Goal: Find specific page/section: Find specific page/section

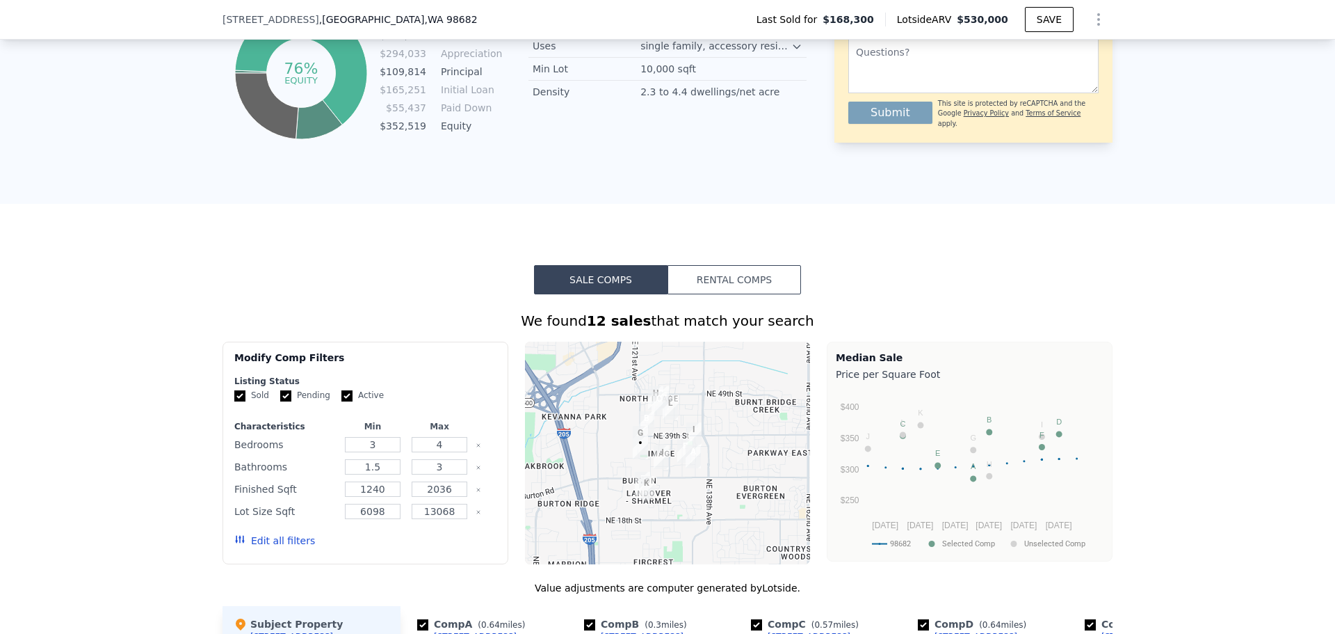
scroll to position [1108, 0]
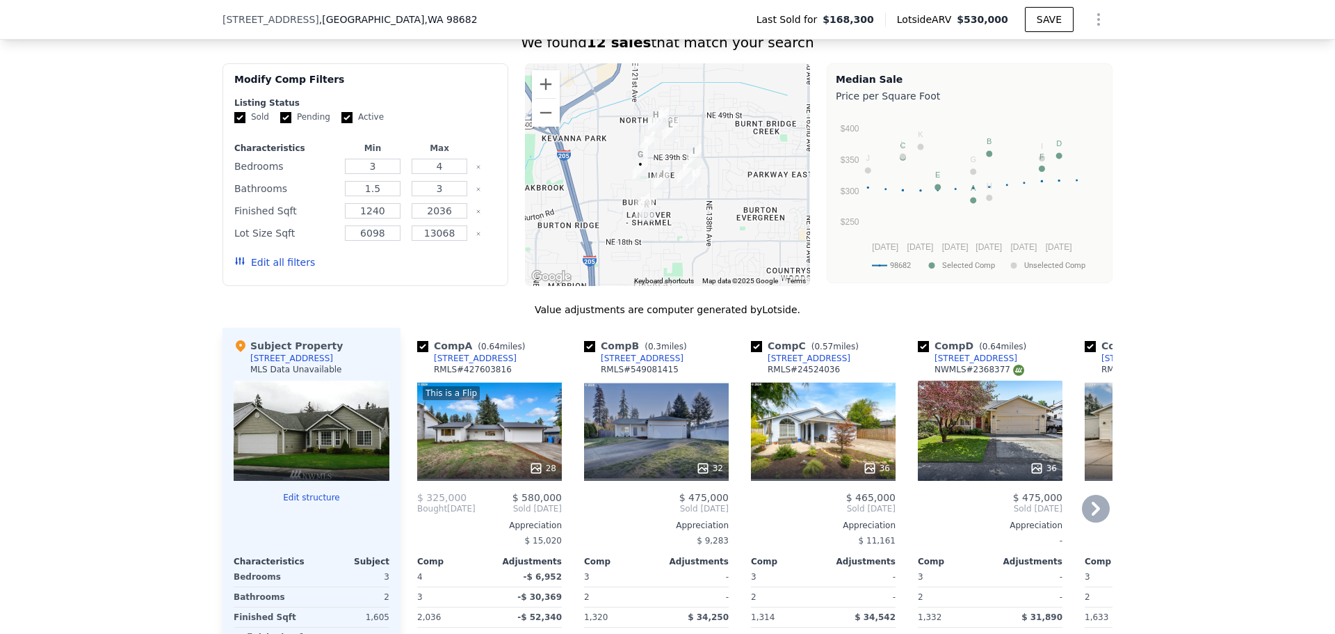
click at [1093, 513] on icon at bounding box center [1096, 509] width 28 height 28
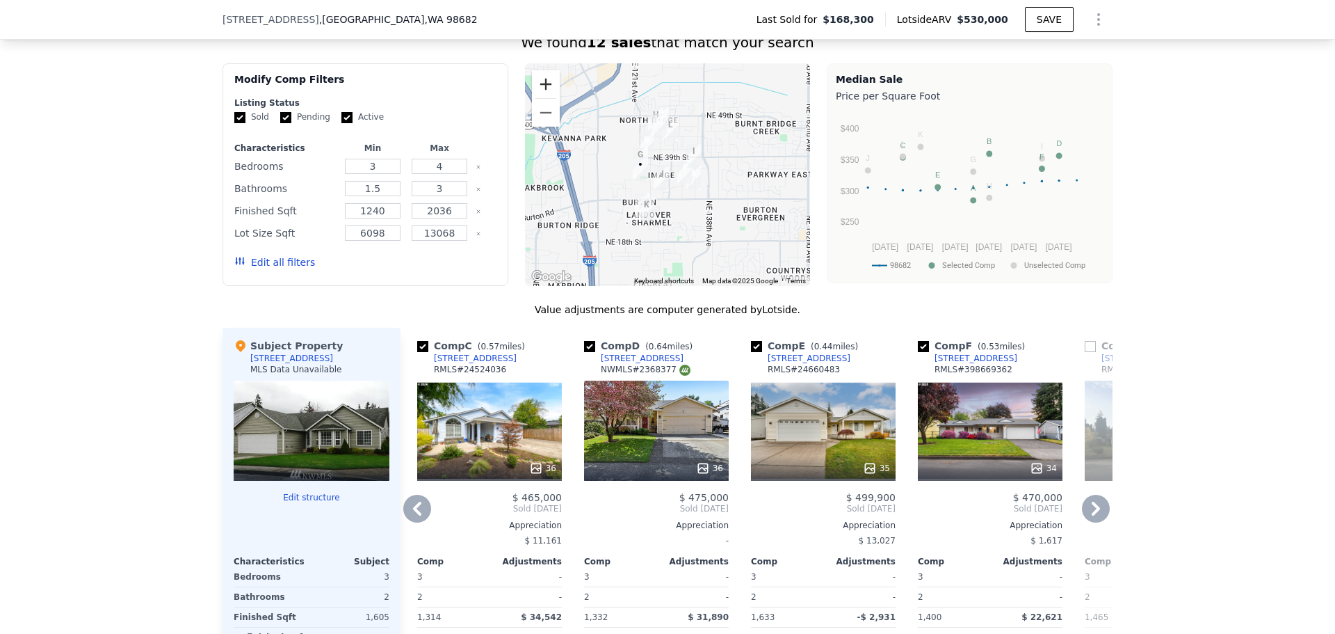
click at [540, 98] on button "Zoom in" at bounding box center [546, 84] width 28 height 28
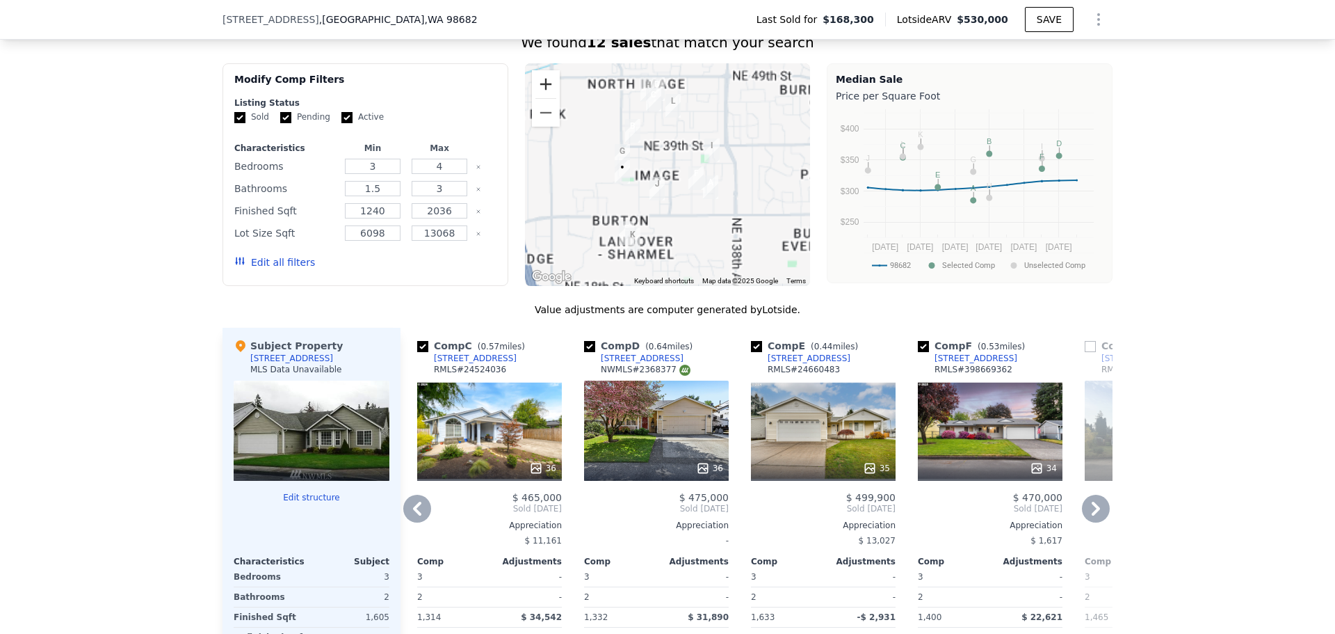
click at [540, 98] on button "Zoom in" at bounding box center [546, 84] width 28 height 28
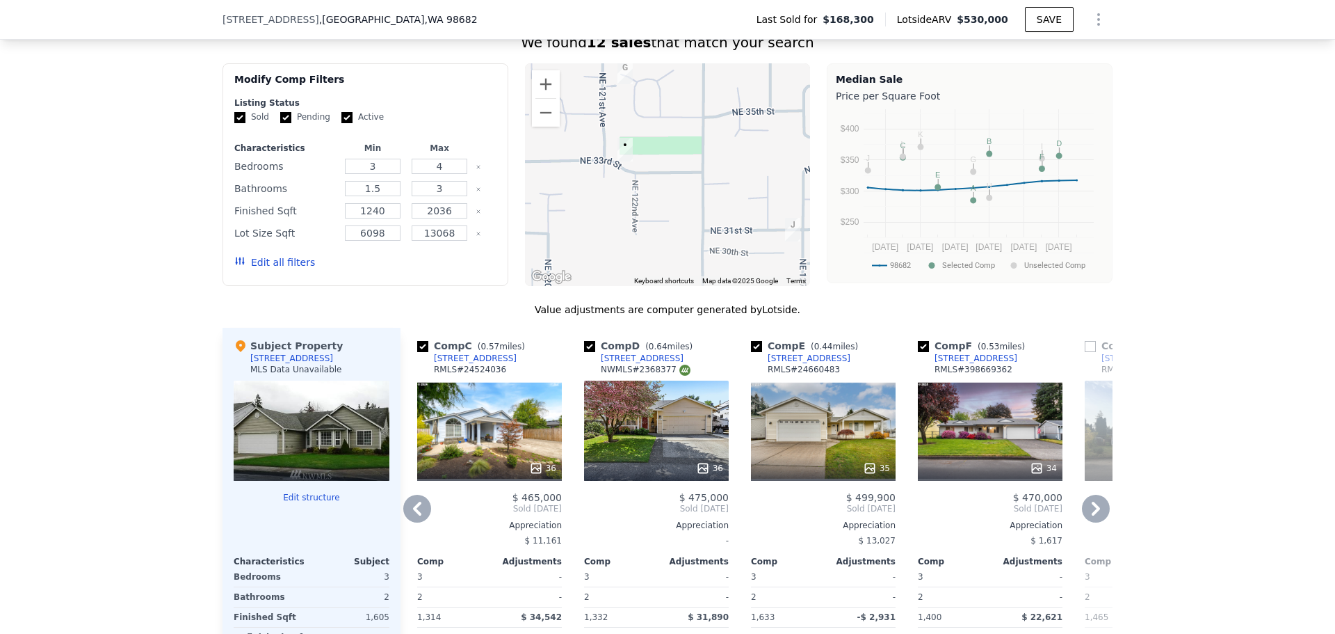
drag, startPoint x: 633, startPoint y: 193, endPoint x: 819, endPoint y: 142, distance: 192.7
click at [819, 142] on div "Modify Comp Filters Listing Status Sold Pending Active Characteristics Min Max …" at bounding box center [668, 174] width 890 height 223
click at [547, 97] on button "Zoom in" at bounding box center [546, 84] width 28 height 28
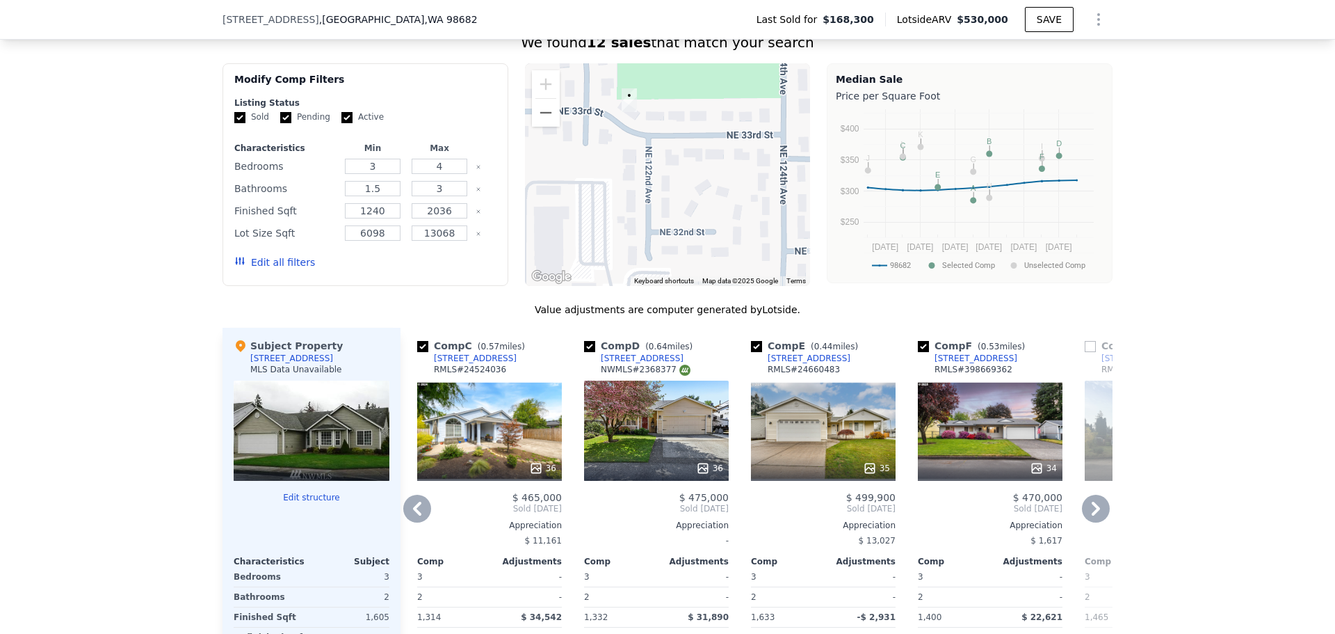
drag, startPoint x: 584, startPoint y: 176, endPoint x: 643, endPoint y: 150, distance: 64.8
click at [643, 150] on div at bounding box center [668, 174] width 286 height 223
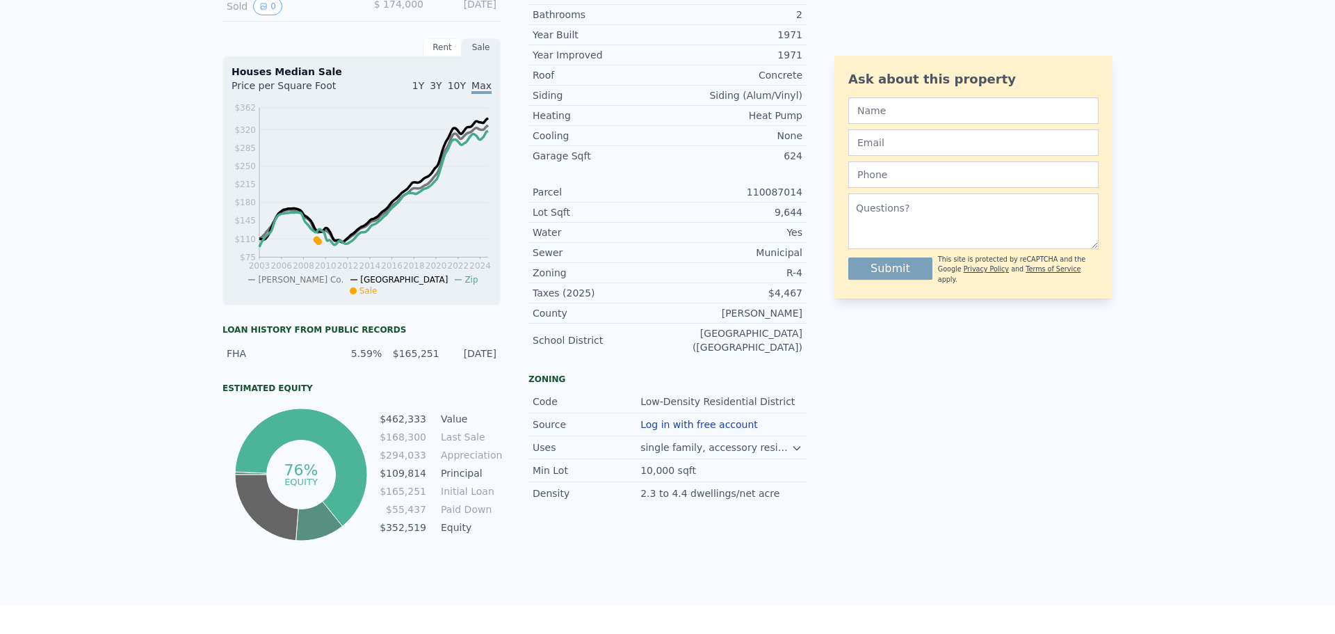
scroll to position [5, 0]
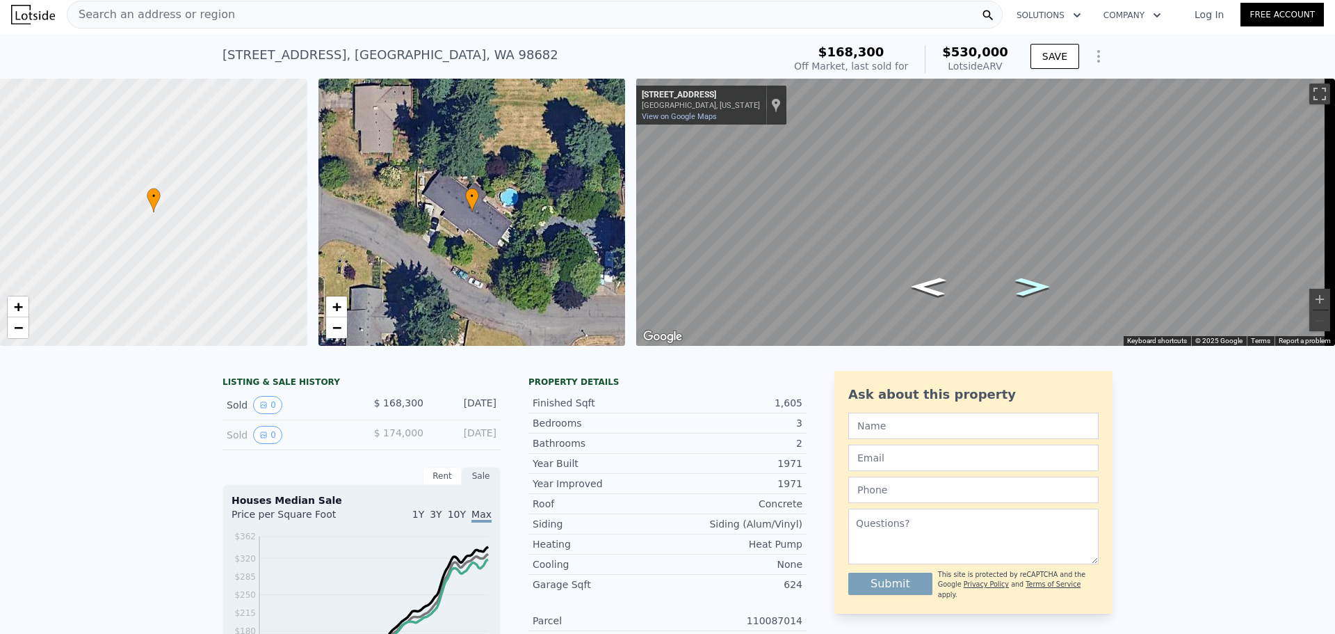
click at [1035, 279] on icon "Go Southeast, NE 33rd St" at bounding box center [1033, 286] width 65 height 27
click at [1035, 279] on icon "Go East, NE 33rd St" at bounding box center [1032, 284] width 77 height 30
click at [590, 248] on div "• + − • + − ← Move left → Move right ↑ Move up ↓ Move down + Zoom in - Zoom out…" at bounding box center [667, 212] width 1335 height 267
click at [597, 251] on div "• + − • + − ← Move left → Move right ↑ Move up ↓ Move down + Zoom in - Zoom out…" at bounding box center [667, 212] width 1335 height 267
click at [472, 268] on div "• + −" at bounding box center [472, 212] width 307 height 267
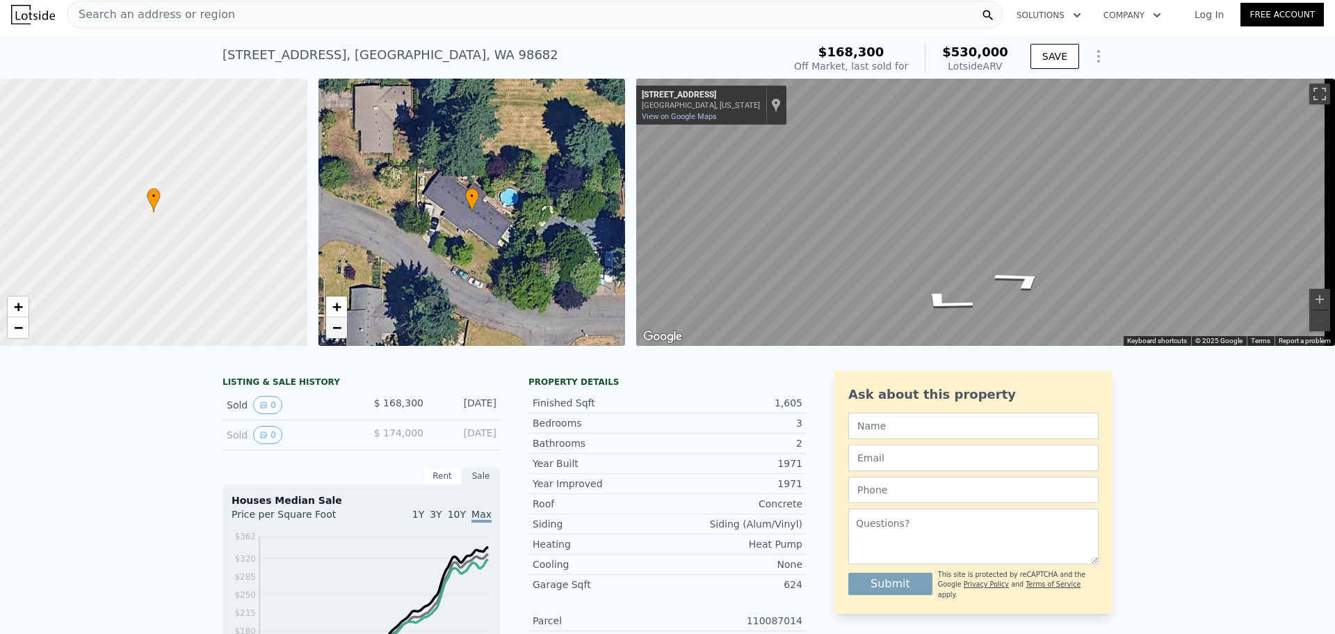
click at [332, 332] on span "−" at bounding box center [336, 327] width 9 height 17
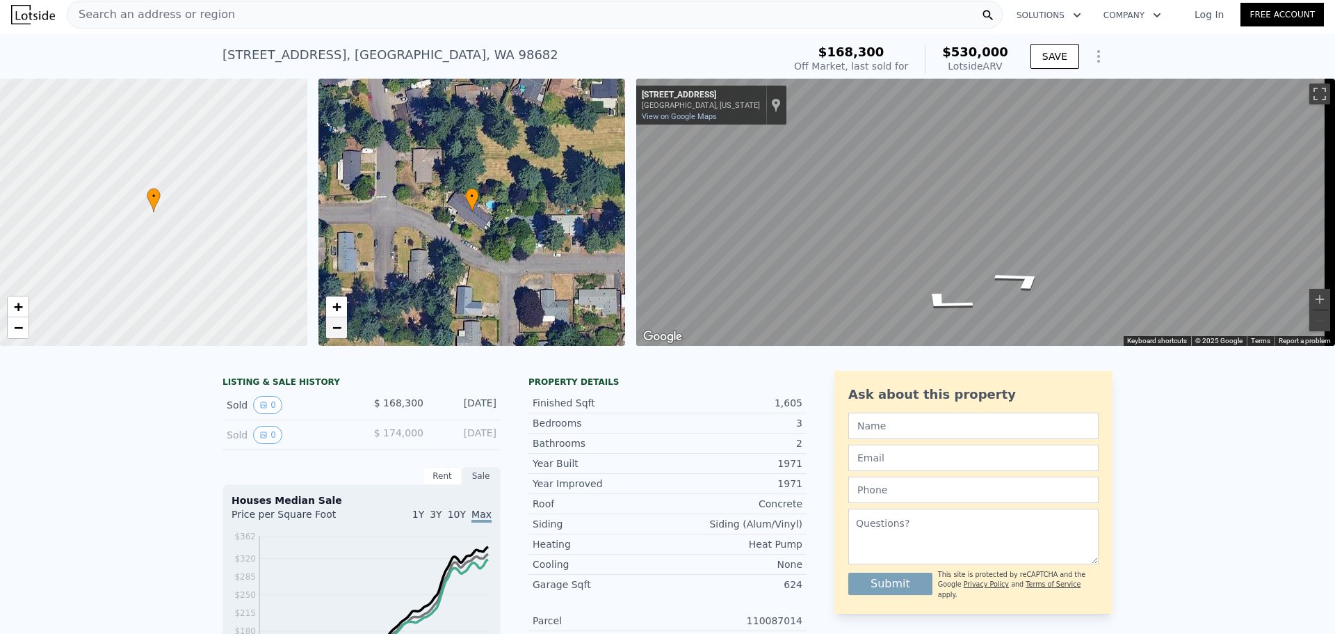
click at [332, 332] on span "−" at bounding box center [336, 327] width 9 height 17
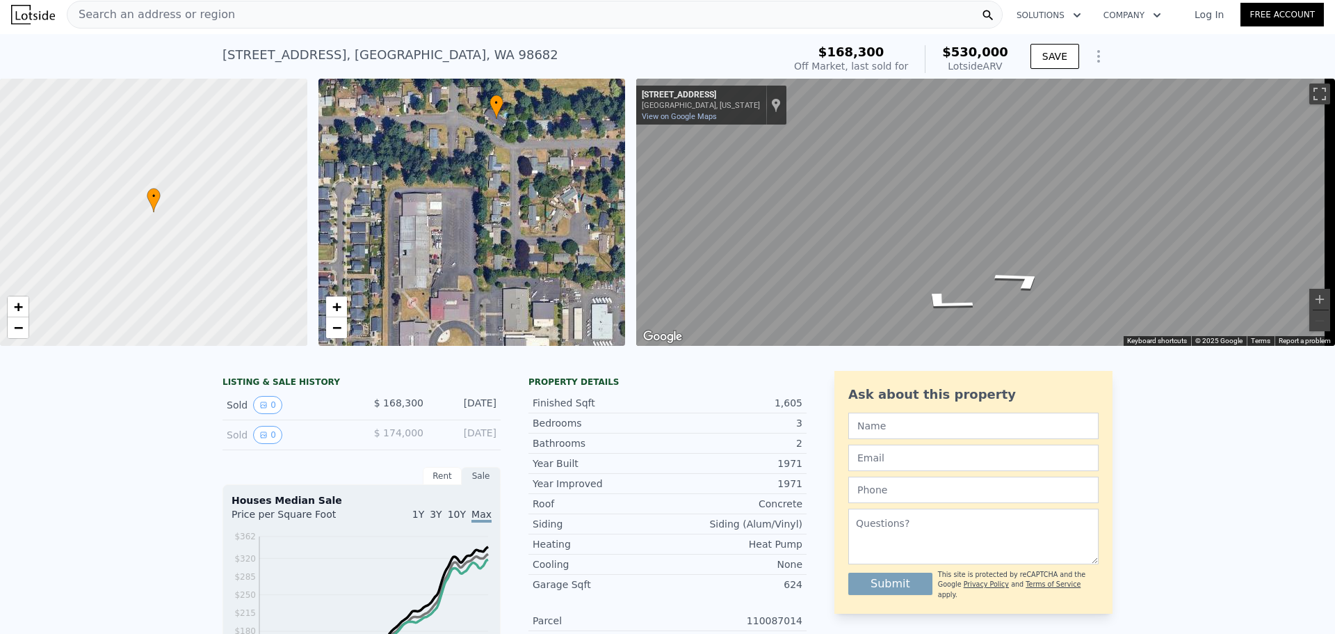
drag, startPoint x: 489, startPoint y: 286, endPoint x: 513, endPoint y: 193, distance: 96.3
click at [513, 193] on div "• + −" at bounding box center [472, 212] width 307 height 267
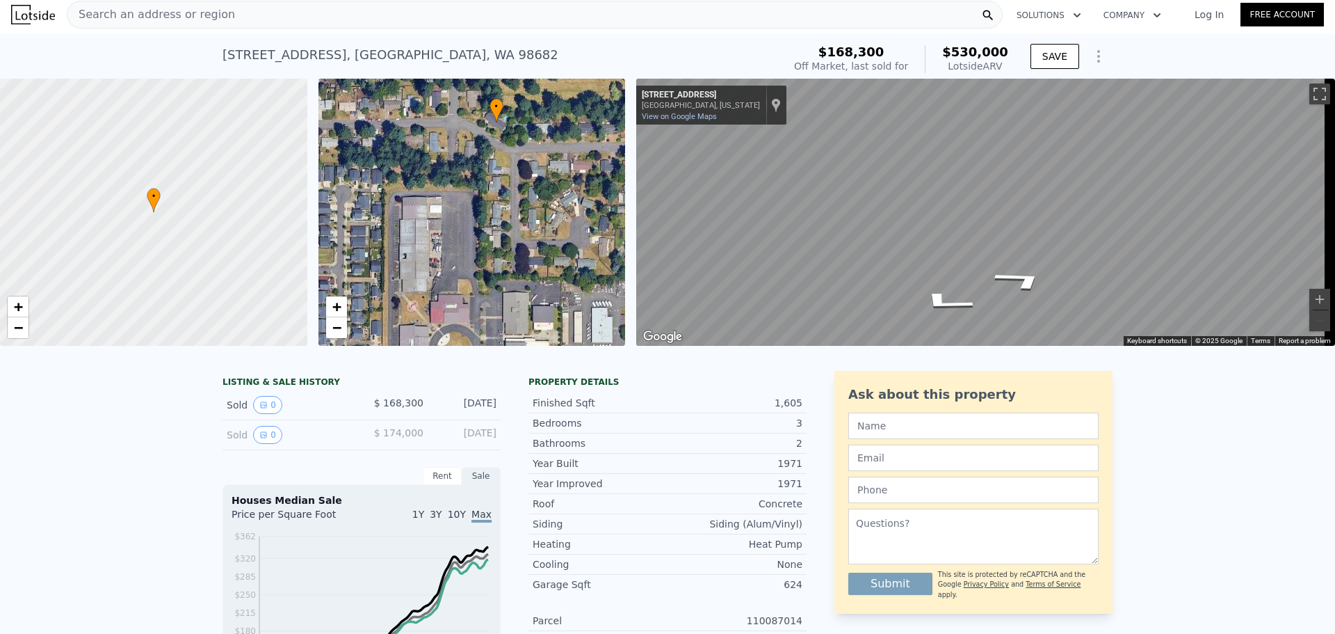
click at [512, 293] on div "• + −" at bounding box center [472, 212] width 307 height 267
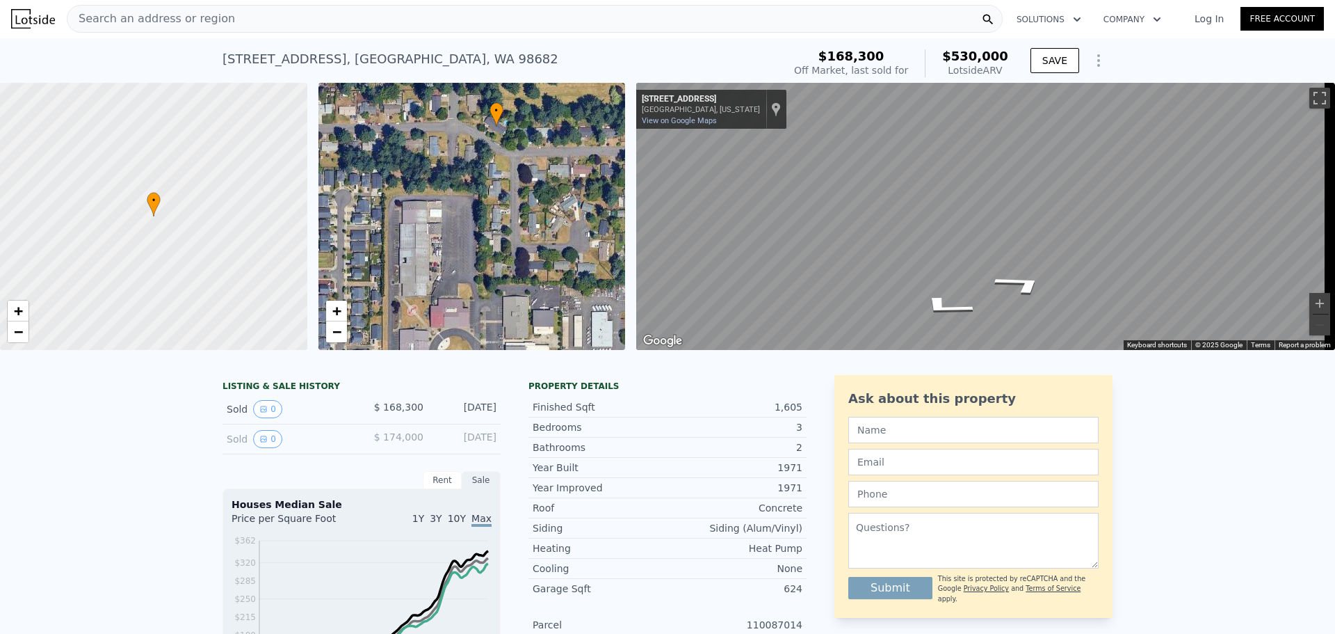
scroll to position [0, 0]
click at [340, 313] on span "+" at bounding box center [336, 311] width 9 height 17
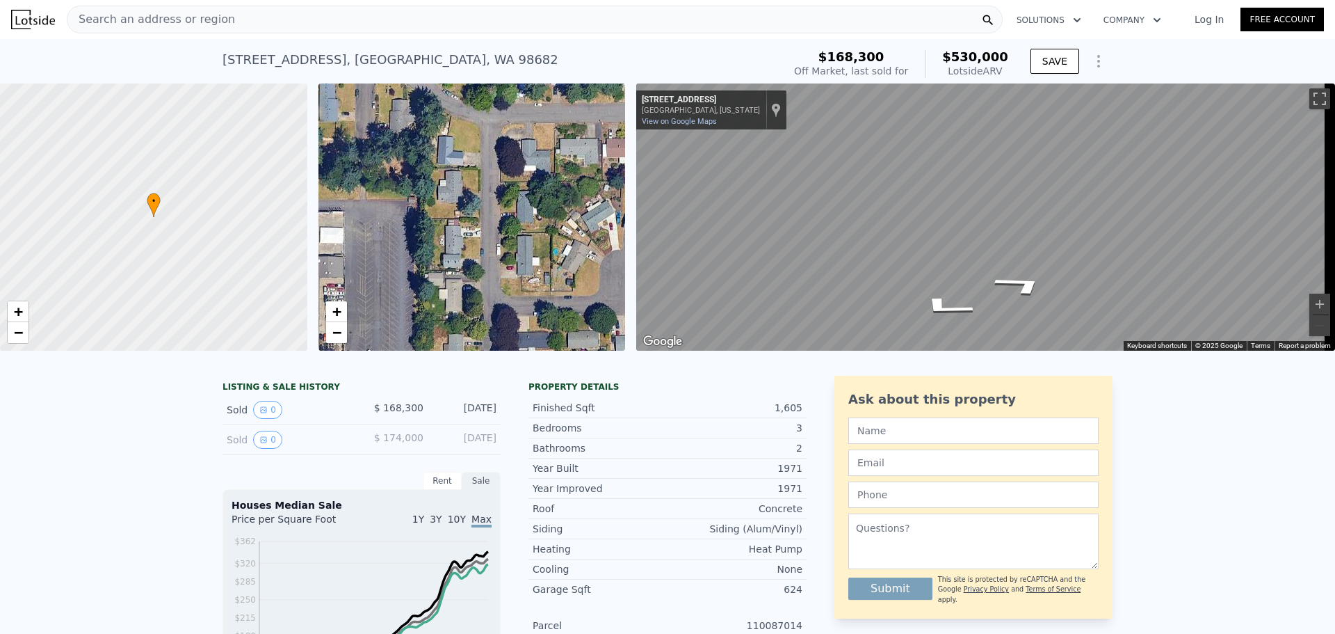
drag, startPoint x: 447, startPoint y: 300, endPoint x: 379, endPoint y: 325, distance: 72.0
click at [379, 325] on div "• + −" at bounding box center [472, 216] width 307 height 267
click at [337, 334] on span "−" at bounding box center [336, 331] width 9 height 17
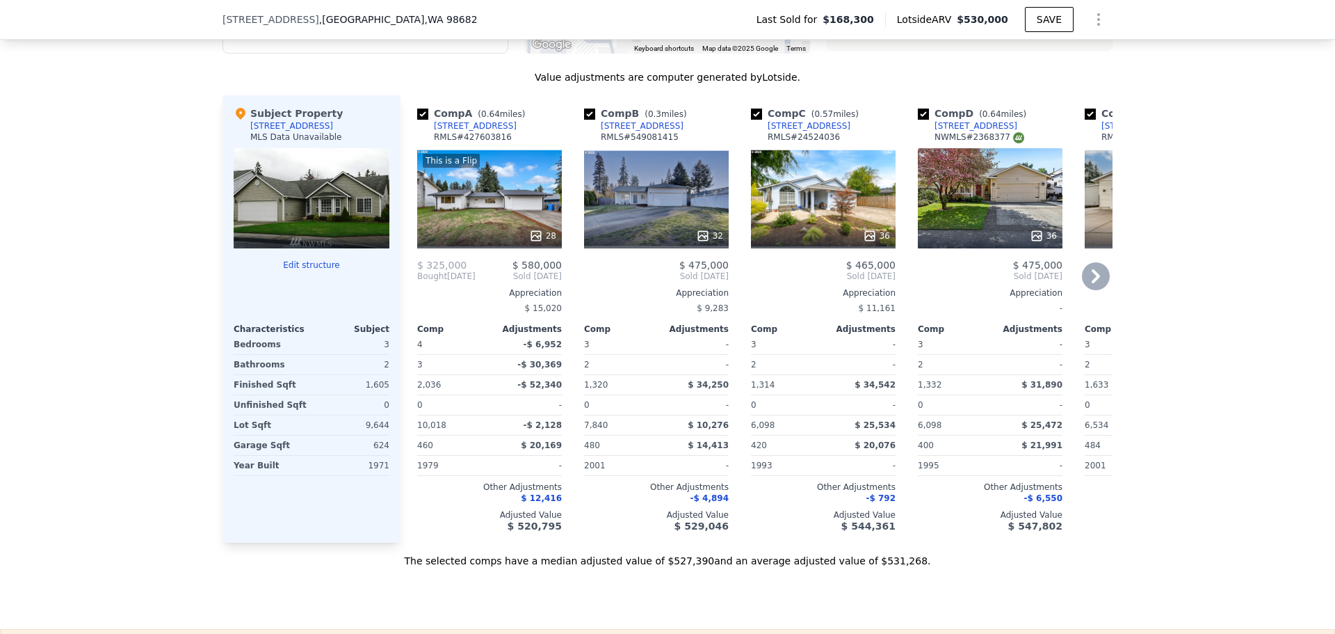
click at [515, 218] on div "This is a Flip 28" at bounding box center [489, 198] width 145 height 100
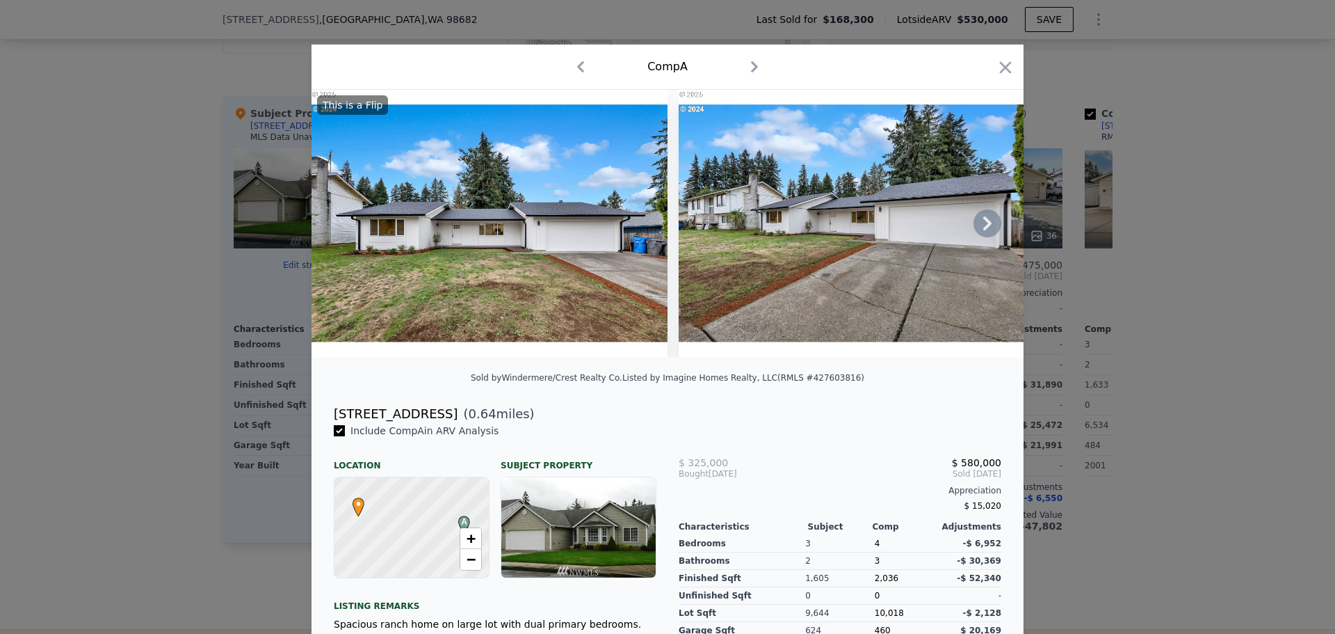
click at [983, 230] on icon at bounding box center [987, 223] width 8 height 14
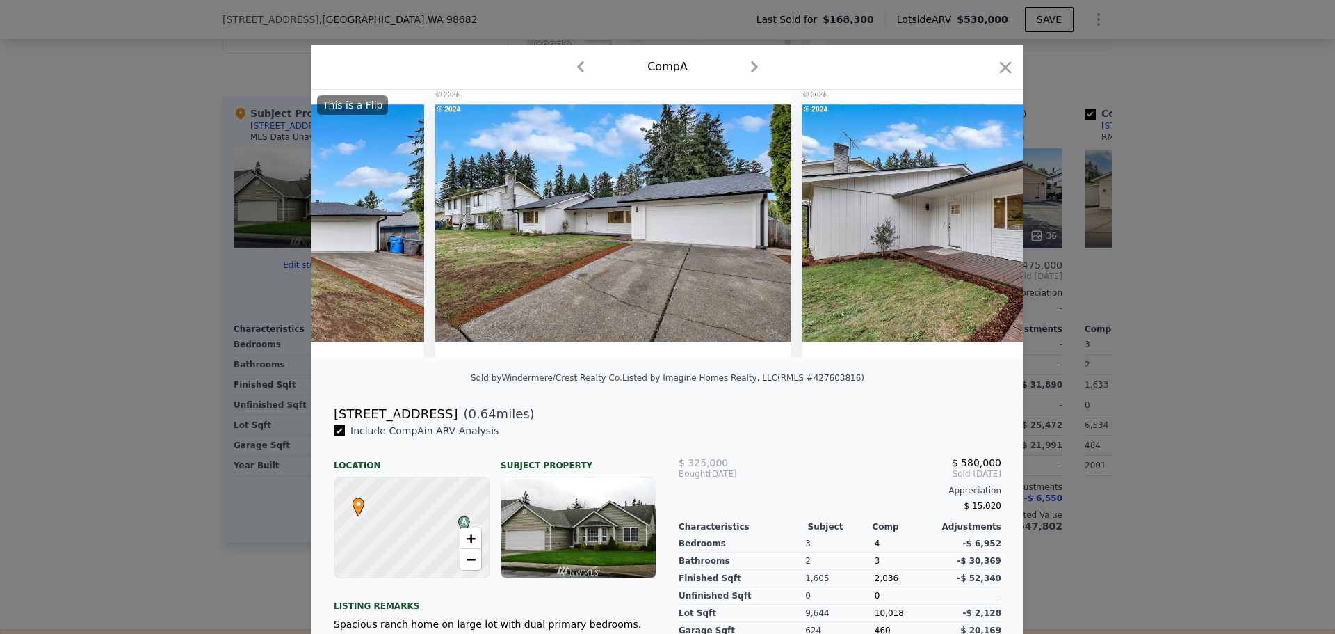
scroll to position [0, 334]
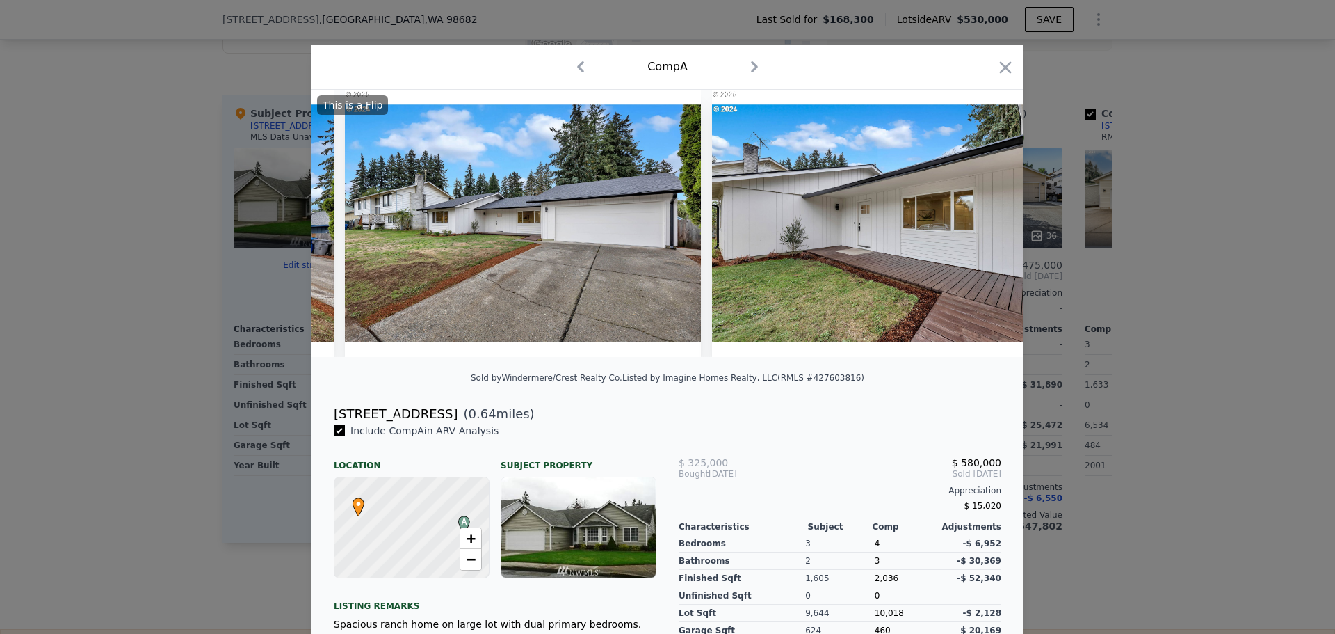
click at [982, 232] on div "This is a Flip" at bounding box center [668, 223] width 712 height 267
click at [983, 230] on icon at bounding box center [987, 223] width 8 height 14
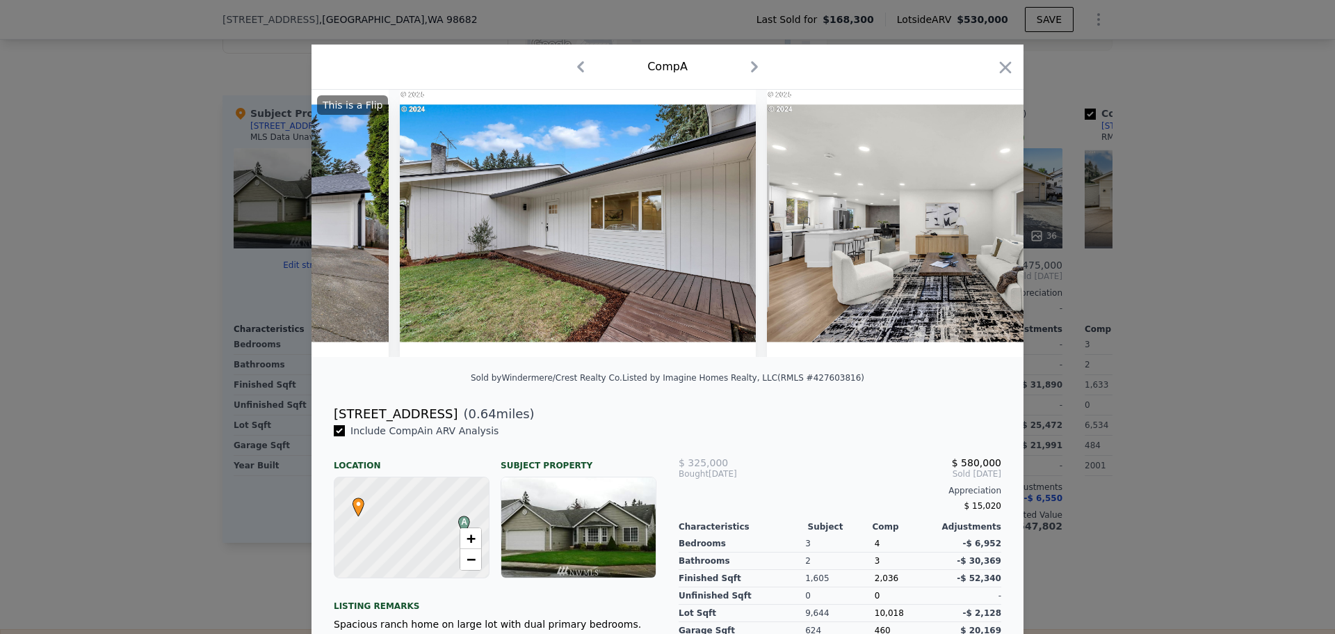
scroll to position [0, 668]
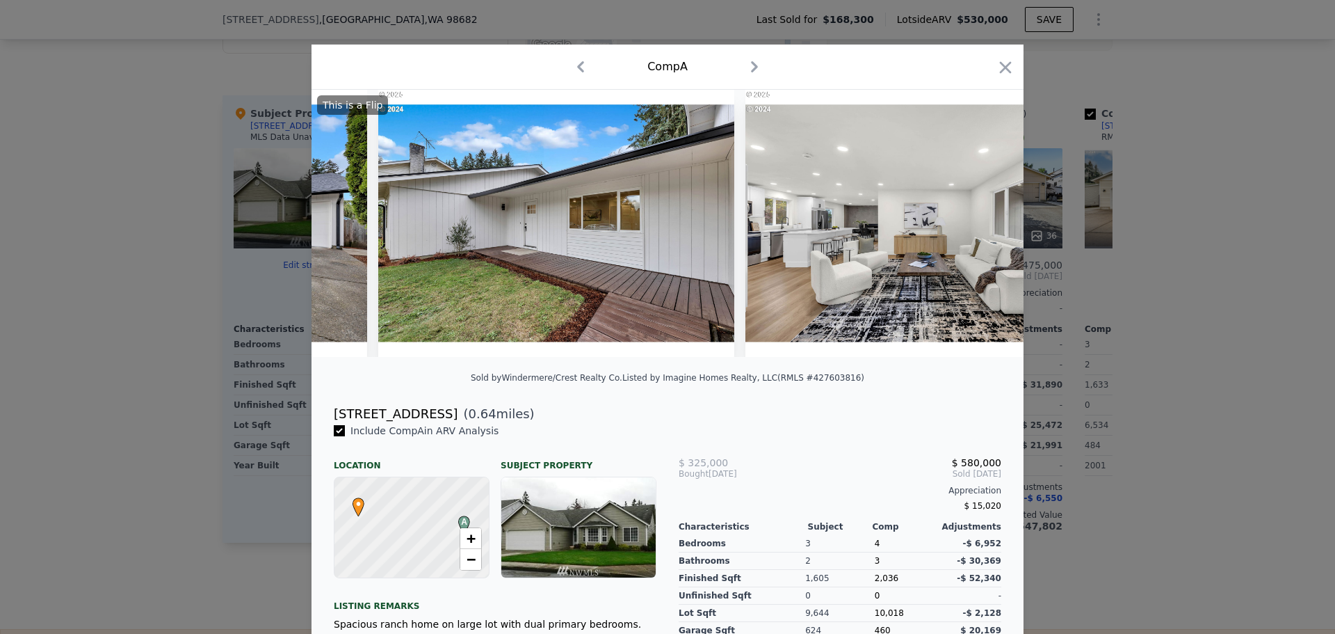
click at [982, 232] on div "This is a Flip" at bounding box center [668, 223] width 712 height 267
click at [983, 230] on icon at bounding box center [987, 223] width 8 height 14
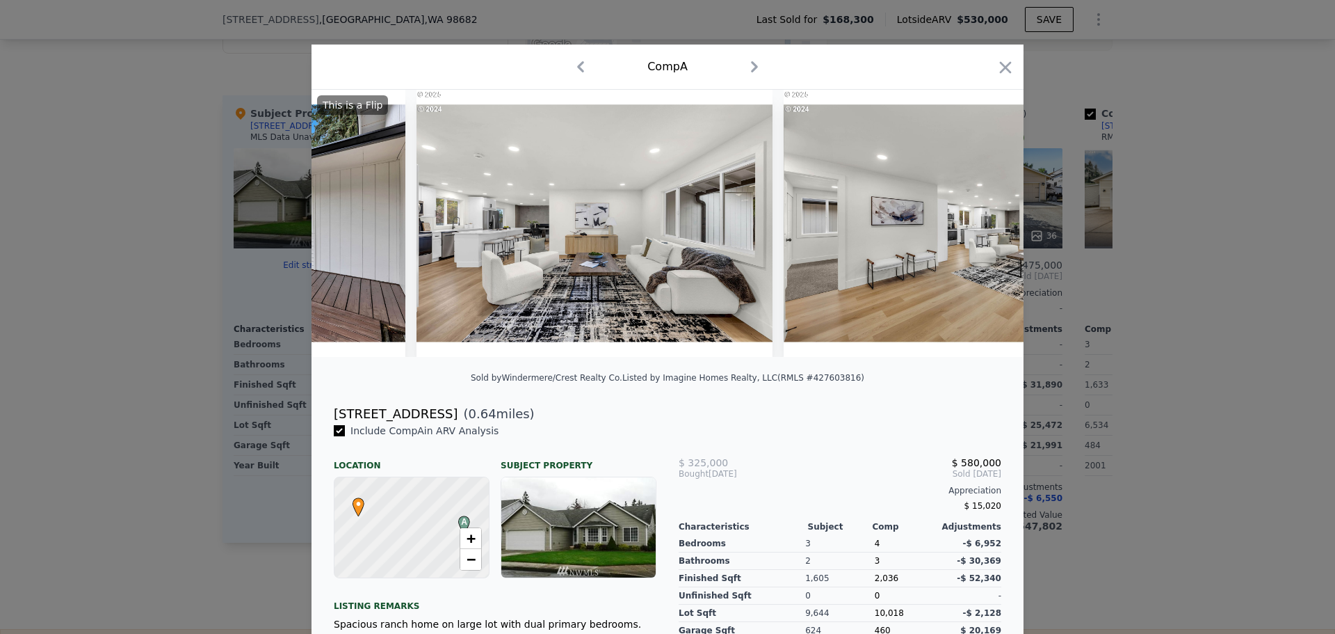
scroll to position [0, 1002]
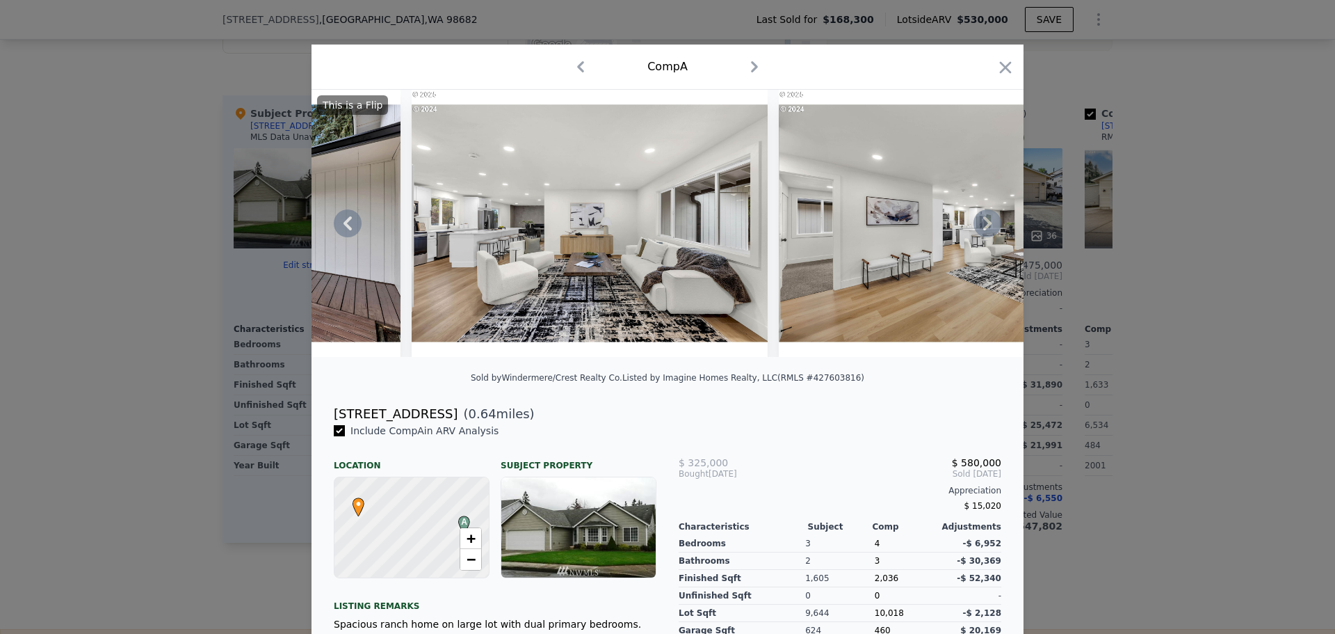
click at [983, 224] on icon at bounding box center [987, 223] width 8 height 14
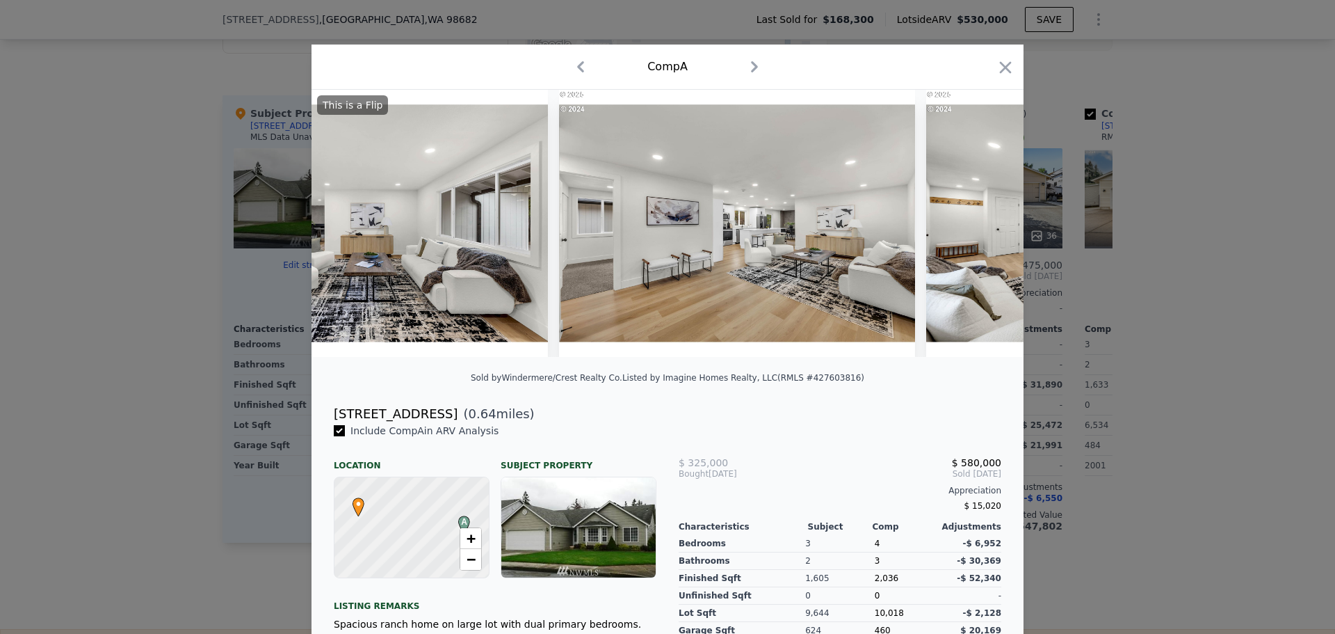
scroll to position [0, 1335]
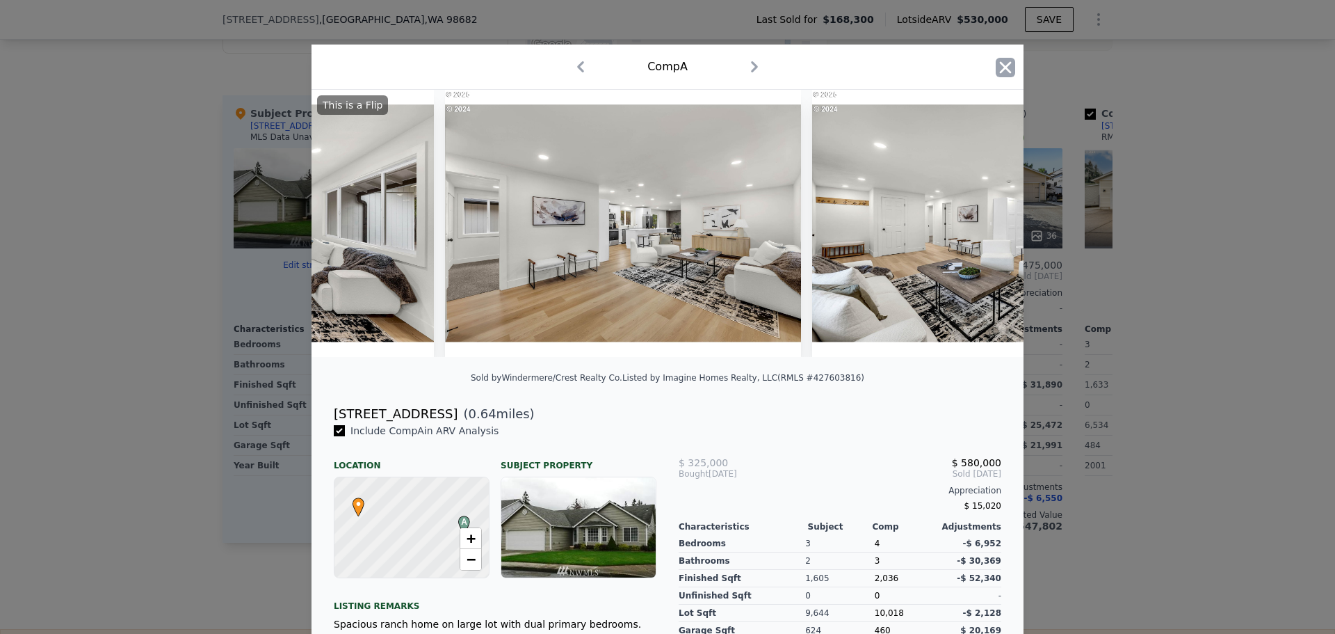
click at [997, 67] on icon "button" at bounding box center [1005, 67] width 19 height 19
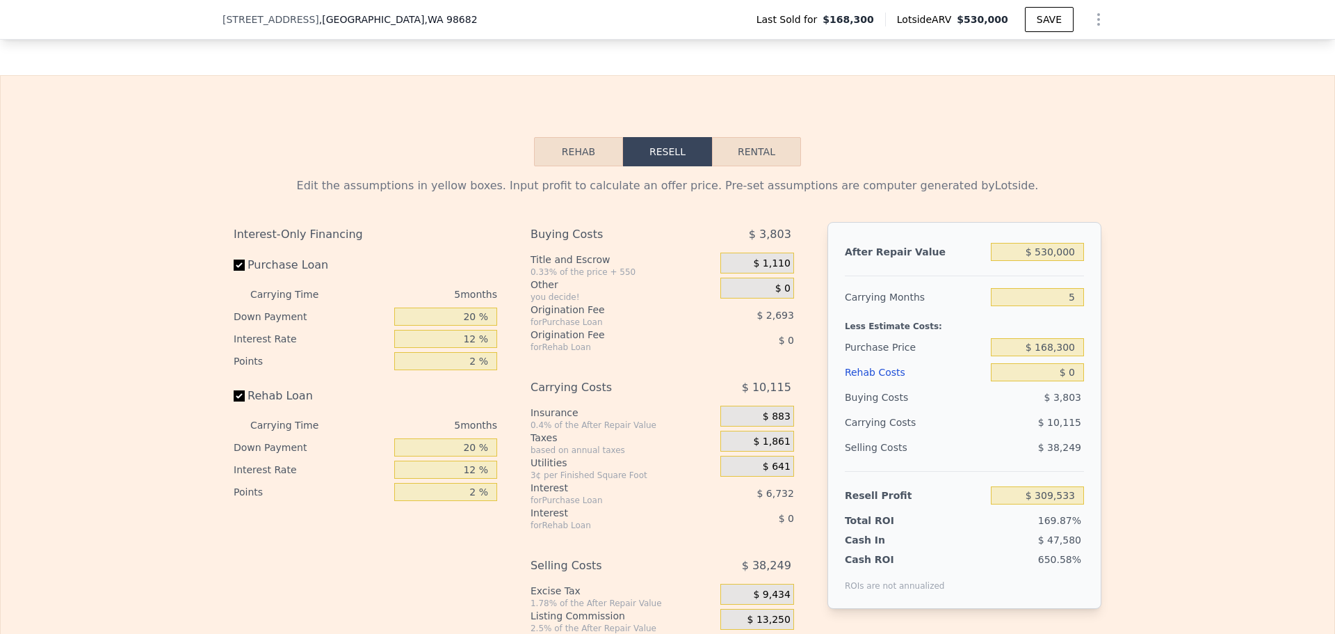
scroll to position [1897, 0]
